Goal: Task Accomplishment & Management: Manage account settings

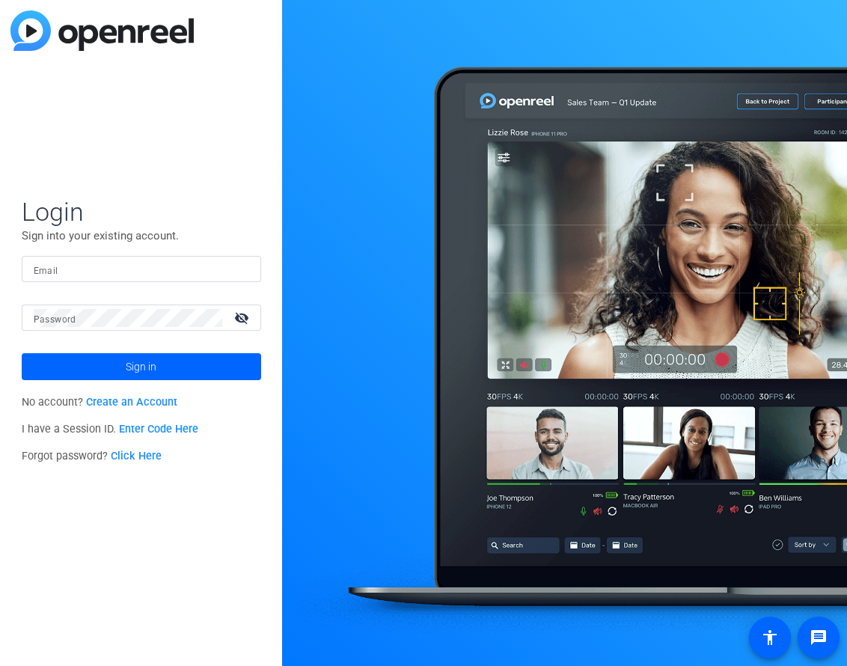
click at [120, 262] on input "Email" at bounding box center [141, 269] width 215 height 18
type input "[PERSON_NAME][EMAIL_ADDRESS][PERSON_NAME][DOMAIN_NAME]"
click at [22, 353] on button "Sign in" at bounding box center [141, 366] width 239 height 27
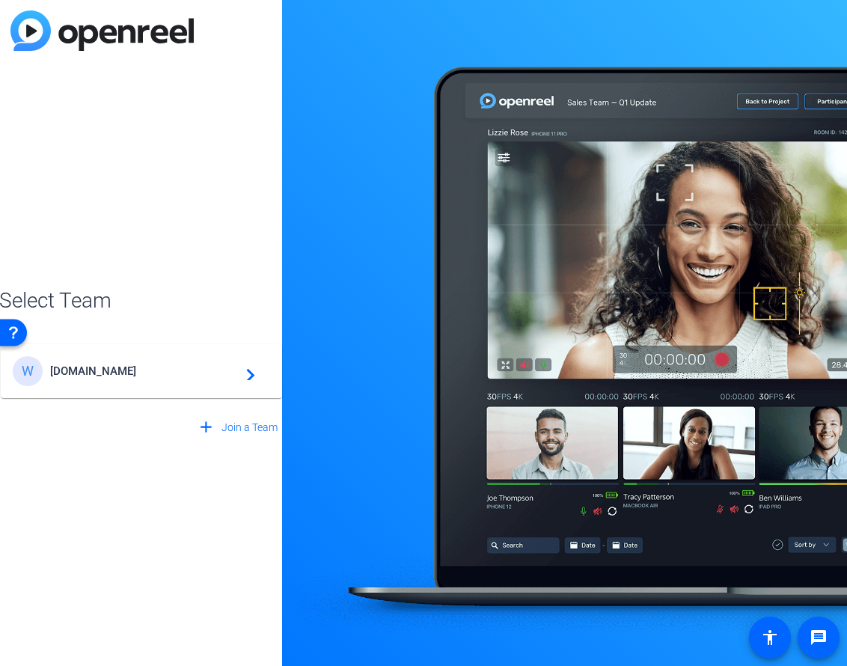
click at [184, 366] on span "[DOMAIN_NAME]" at bounding box center [143, 370] width 187 height 13
